Goal: Communication & Community: Answer question/provide support

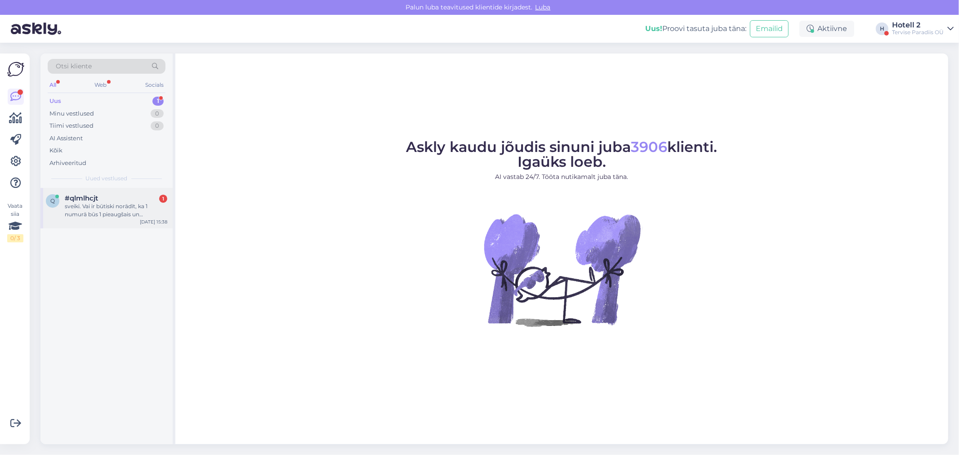
click at [126, 208] on div "sveiki. Vai ir būtiski norādīt, ka 1 numurā būs 1 pieaugšais un pusaudzis, nevi…" at bounding box center [116, 210] width 102 height 16
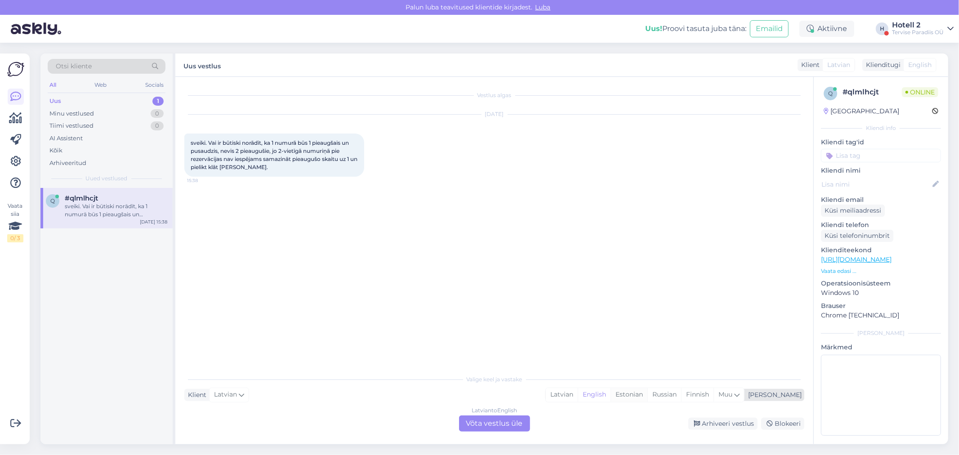
click at [647, 392] on div "Estonian" at bounding box center [628, 394] width 37 height 13
click at [505, 420] on div "Latvian to Estonian Võta vestlus üle" at bounding box center [494, 423] width 71 height 16
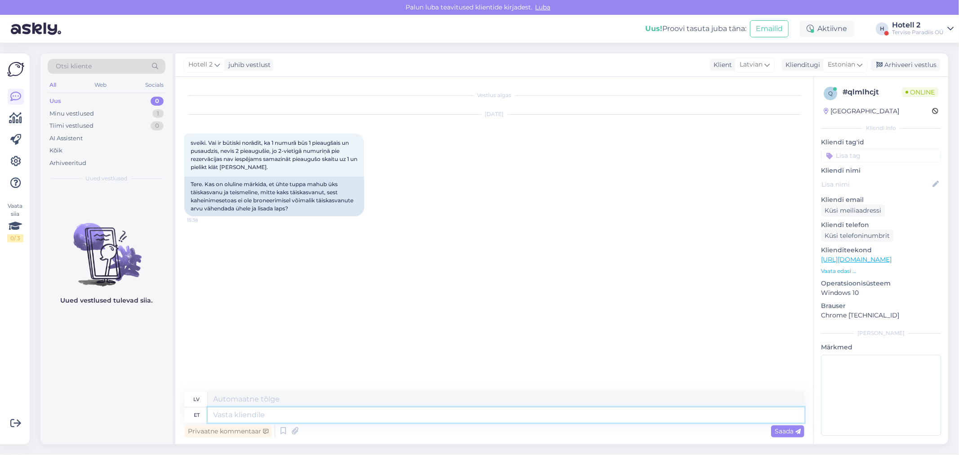
click at [236, 414] on textarea at bounding box center [506, 414] width 597 height 15
type textarea "t"
type textarea "T"
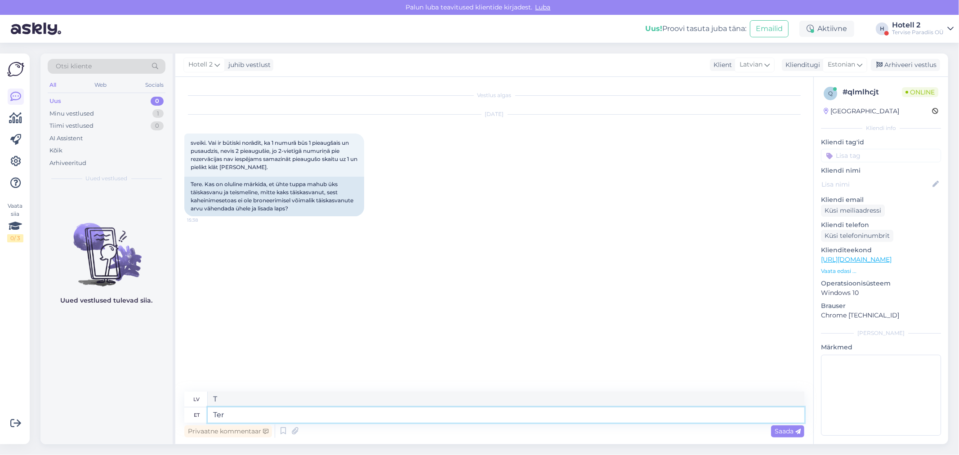
type textarea "Tere"
type textarea "Sveiki"
type textarea "Tere!"
type textarea "Sveiki!"
type textarea "Tere! [GEOGRAPHIC_DATA]"
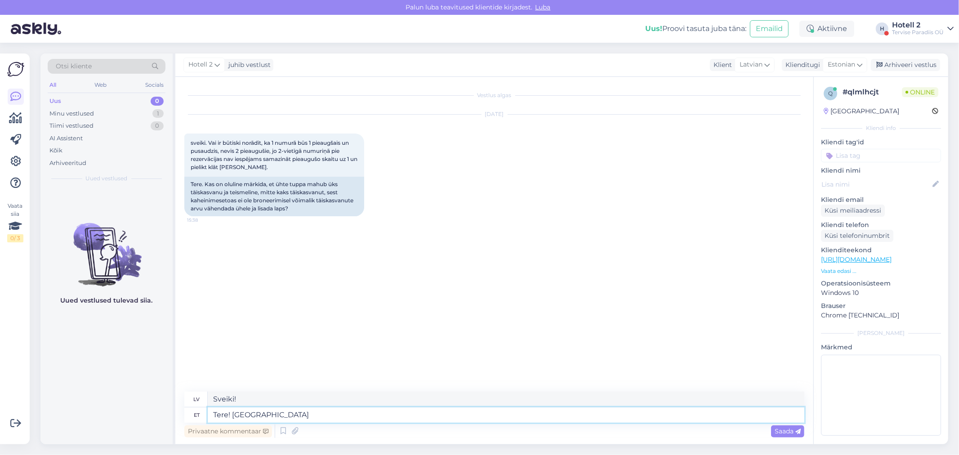
type textarea "Sveiki! Tas ir atkarīgs no situācijas."
type textarea "Tere! Oleneb vana"
type textarea "Sveiki! Tas atkarīgs no vecuma."
type textarea "Tere! Oleneb vana laps"
type textarea "Sveiki! Tas atkarīgs no [PERSON_NAME] vecuma."
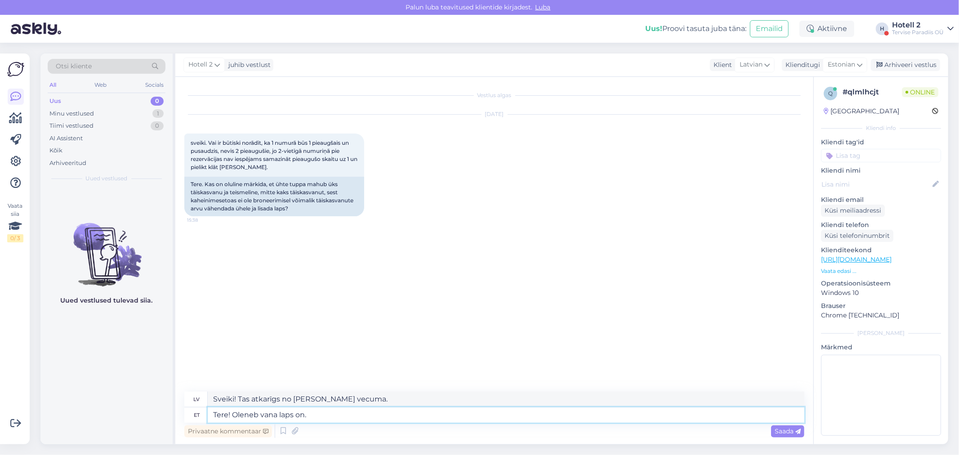
type textarea "Tere! Oleneb vana laps on. M"
type textarea "Sveiki! Tas atkarīgs no [PERSON_NAME] vecuma. M"
type textarea "Tere! Oleneb vana laps on. Me"
type textarea "Sveiki! Tas atkarīgs no [PERSON_NAME] vecuma. Mēs"
type textarea "Tere! Oleneb vana laps on. Meil on"
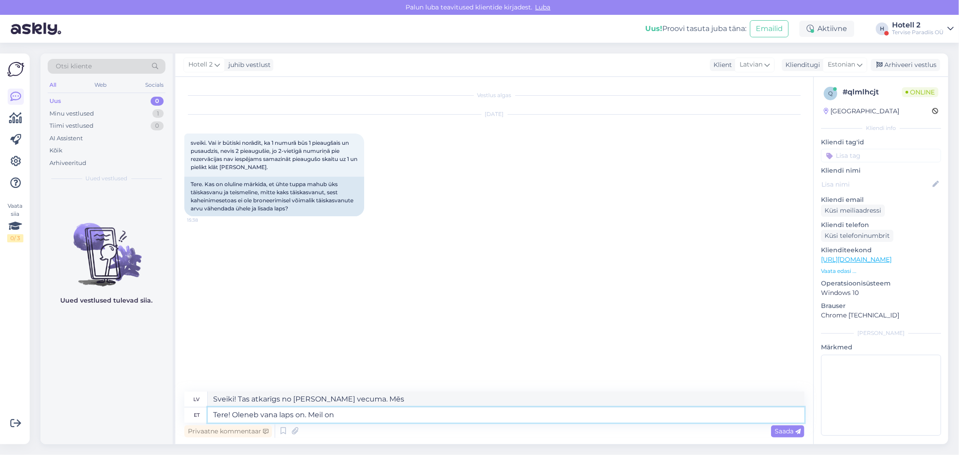
type textarea "Sveiki! Tas atkarīgs no [PERSON_NAME] vecuma. Mums ir"
type textarea "Tere! Oleneb vana laps on. Meil on laps t"
type textarea "Sveiki! Tas atkarīgs no [PERSON_NAME] vecuma. Mums ir [PERSON_NAME]."
type textarea "Tere! Oleneb vana laps on. Meil on laps täiskasvanud"
type textarea "Sveiki! Tas atkarīgs no [PERSON_NAME] vecuma. Mums ir pieaugušais [PERSON_NAME]."
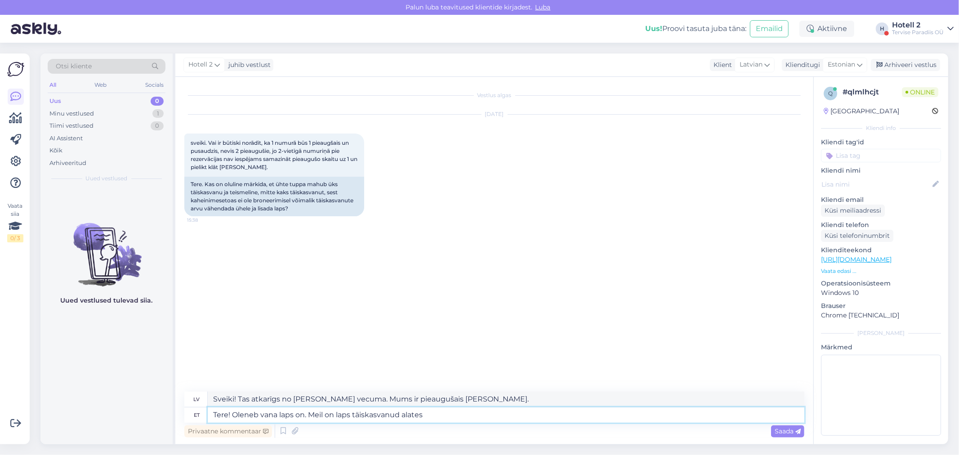
type textarea "Tere! Oleneb vana laps on. Meil on laps täiskasvanud alates"
type textarea "Sveiki! Tas atkarīgs no [PERSON_NAME] vecuma. Mums ir [PERSON_NAME], kurš ir pi…"
type textarea "Tere! Oleneb vana laps on. Meil on laps täiskasvanud alates 15"
type textarea "Sveiki! Tas atkarīgs no [PERSON_NAME] vecuma. Mums ir [PERSON_NAME], pieaugušai…"
type textarea "Tere! Oleneb vana laps on. Meil on laps täiskasvanud alates 15.eluaast"
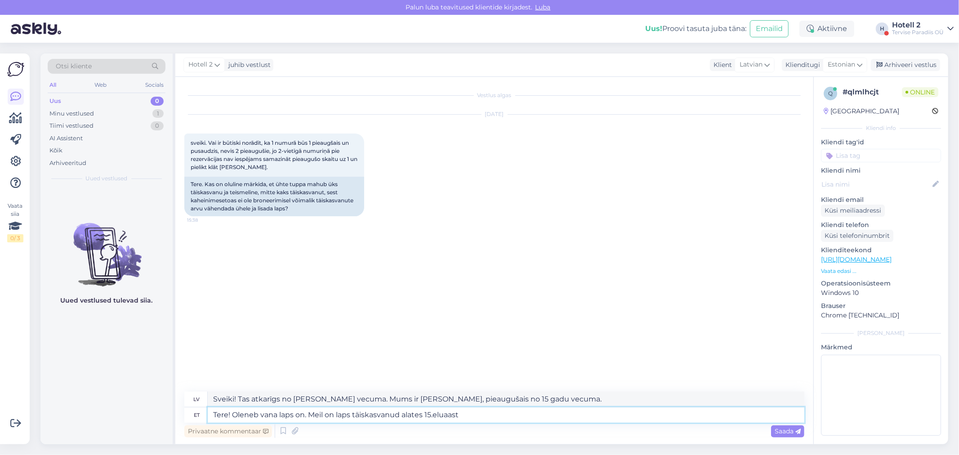
type textarea "Sveiki! Tas atkarīgs no [PERSON_NAME] vecuma. Mums ir [PERSON_NAME], kurš ir pi…"
type textarea "Tere! Oleneb vana laps on. Meil on laps täiskasvanud alates 15.eluaastast"
type textarea "Sveiki! Tas atkarīgs no [PERSON_NAME] vecuma. Mums ir [PERSON_NAME], kurš ir pi…"
click at [433, 413] on textarea "Tere! Oleneb vana laps on. Meil on laps täiskasvanud alates 15.eluaastast" at bounding box center [506, 414] width 597 height 15
type textarea "Tere! Oleneb vana laps on. Meil on laps täiskasvanud alates 15. eluaastast"
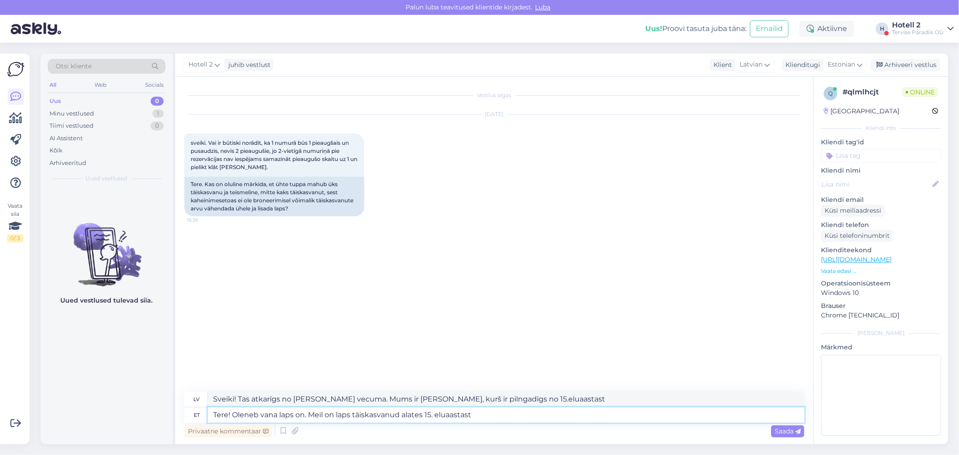
type textarea "Sveiki! Tas atkarīgs no [PERSON_NAME] vecuma. Mums ir [PERSON_NAME], kurš ir pi…"
click at [486, 416] on textarea "Tere! Oleneb vana laps on. Meil on laps täiskasvanud alates 15. eluaastast" at bounding box center [506, 414] width 597 height 15
type textarea "Tere! Oleneb vana laps on. Meil on laps täiskasvanud alates 15. eluaastast"
click at [785, 429] on span "Saada" at bounding box center [788, 431] width 26 height 8
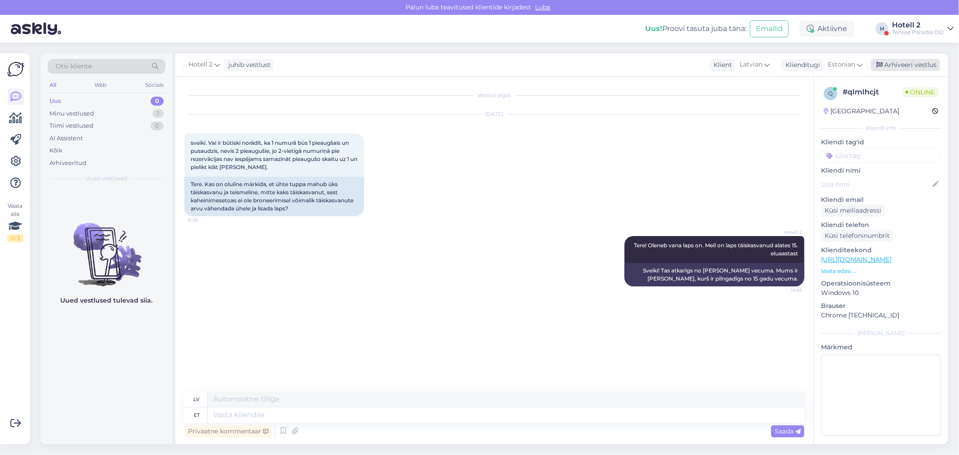
click at [902, 66] on div "Arhiveeri vestlus" at bounding box center [905, 65] width 69 height 12
